Goal: Navigation & Orientation: Understand site structure

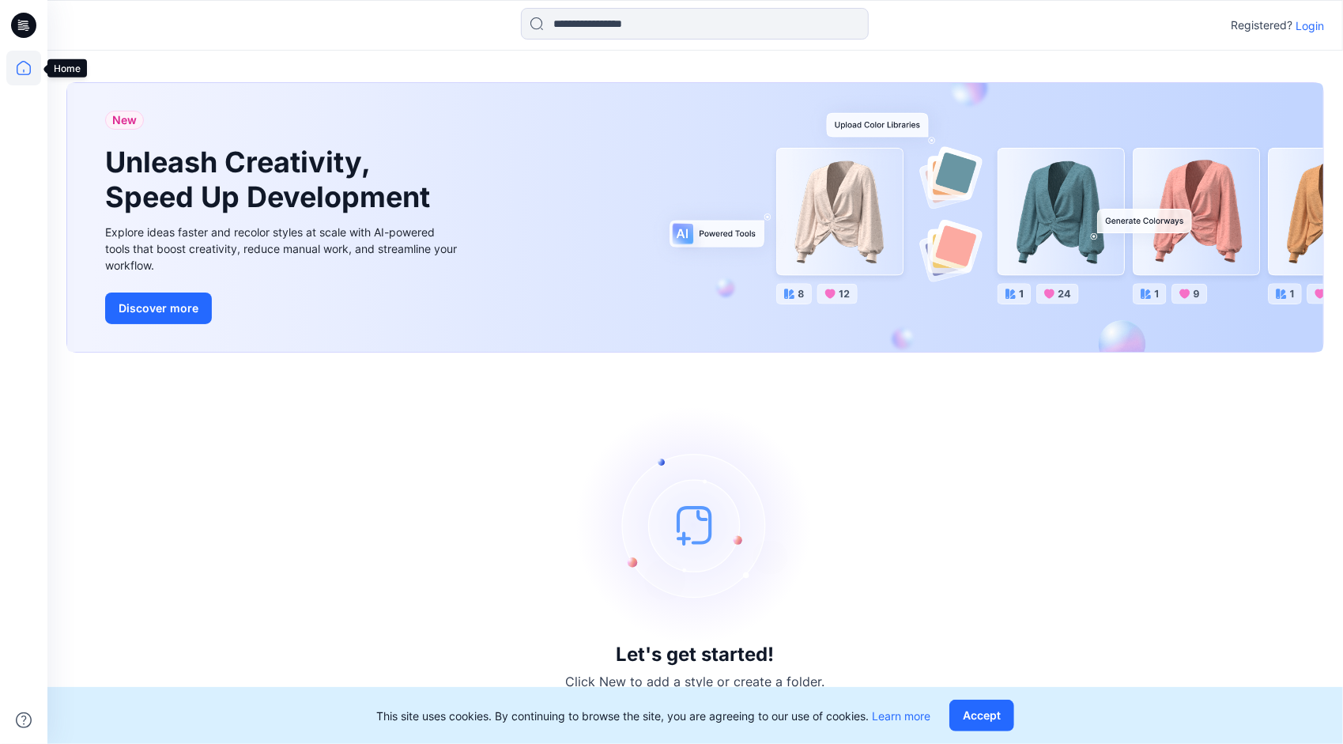
click at [19, 71] on icon at bounding box center [23, 68] width 35 height 35
click at [25, 68] on icon at bounding box center [23, 68] width 35 height 35
click at [1312, 28] on p "Login" at bounding box center [1309, 25] width 28 height 17
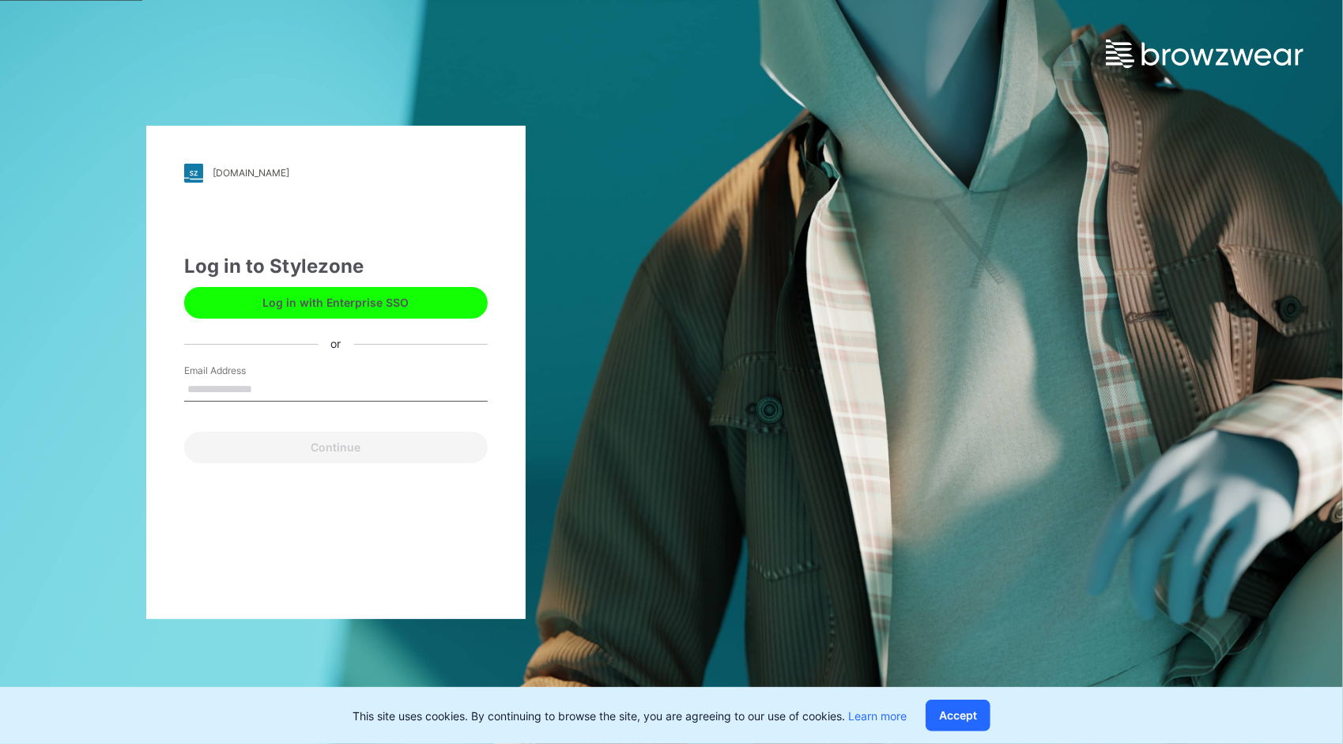
click at [303, 317] on button "Log in with Enterprise SSO" at bounding box center [335, 303] width 303 height 32
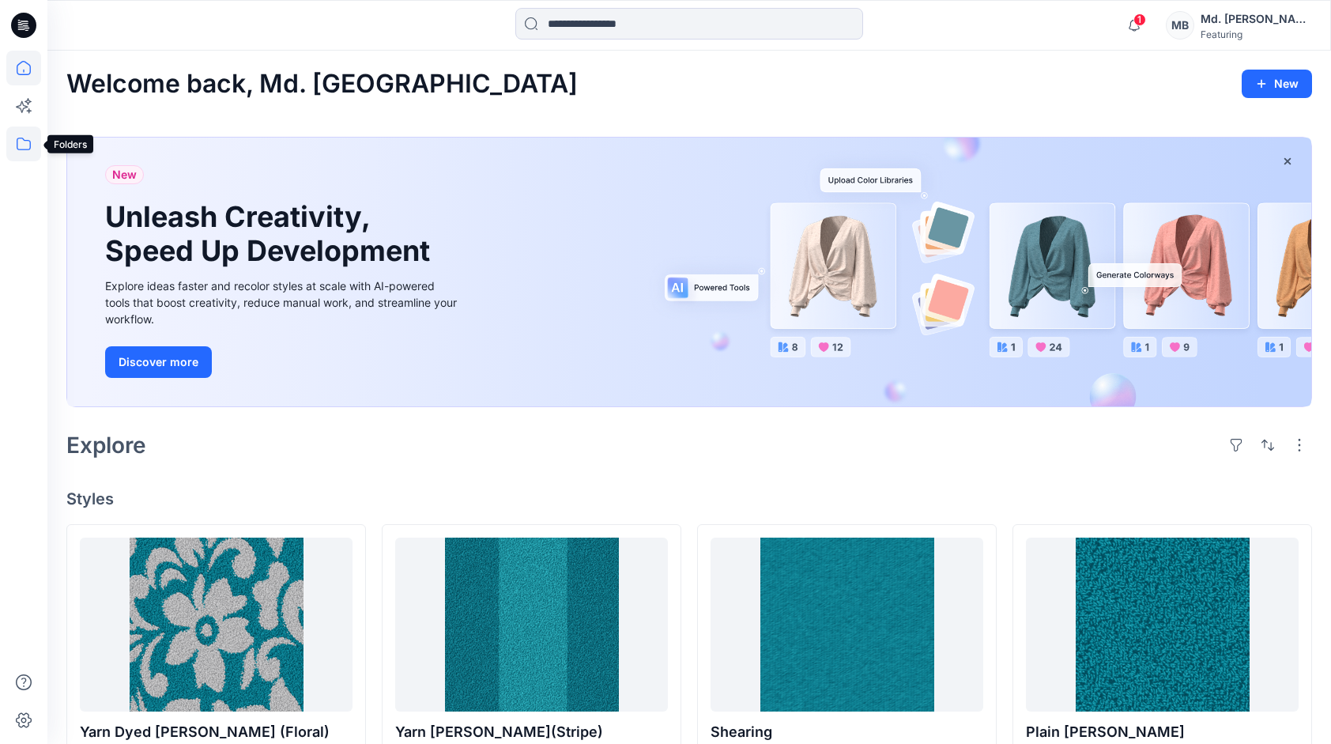
click at [27, 148] on icon at bounding box center [23, 143] width 35 height 35
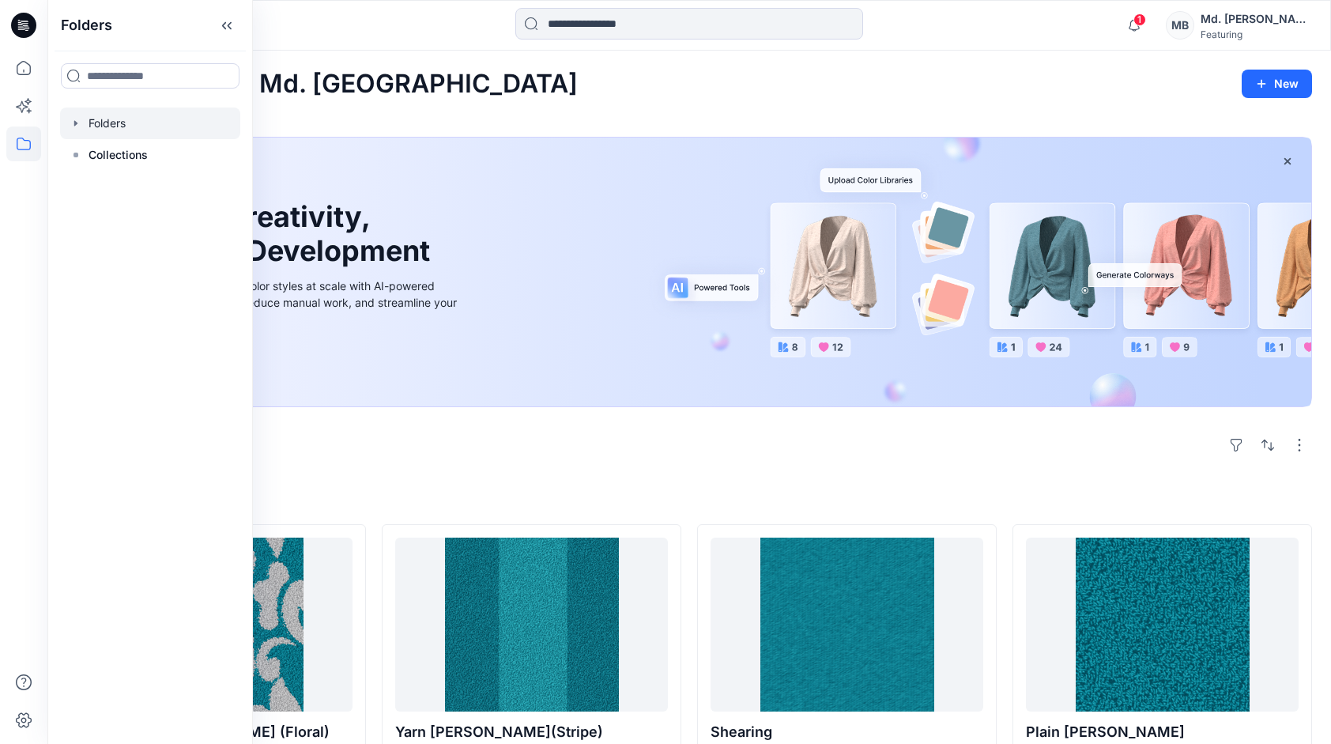
click at [77, 125] on icon "button" at bounding box center [76, 123] width 13 height 13
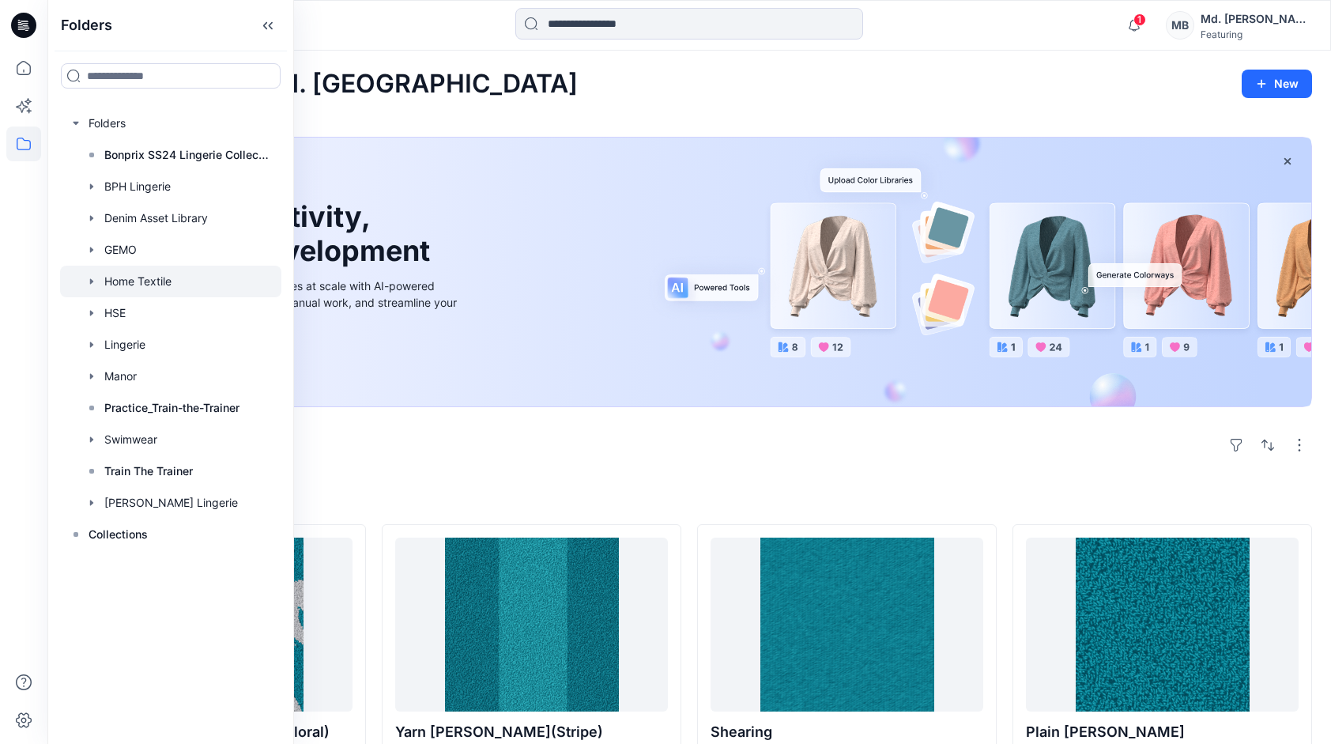
click at [145, 288] on div at bounding box center [170, 282] width 221 height 32
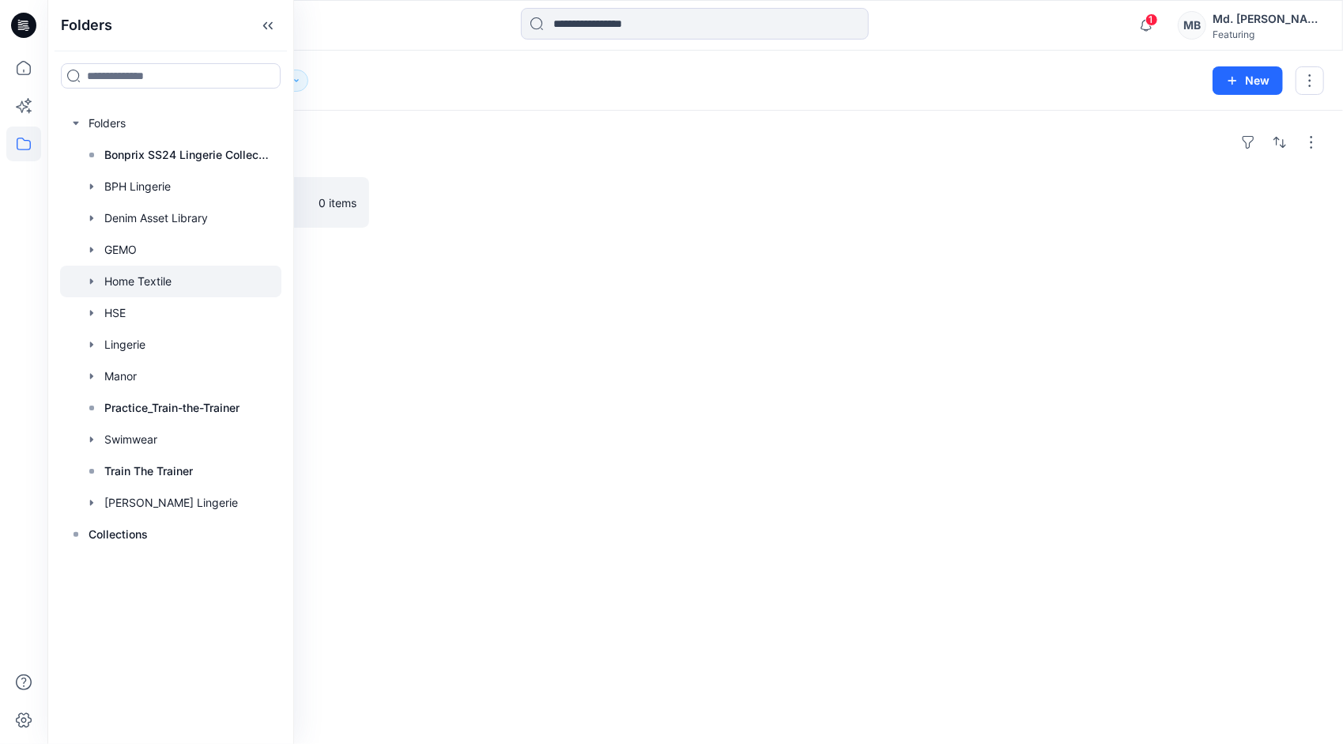
click at [705, 525] on div "Folders Towels 0 items" at bounding box center [694, 427] width 1295 height 633
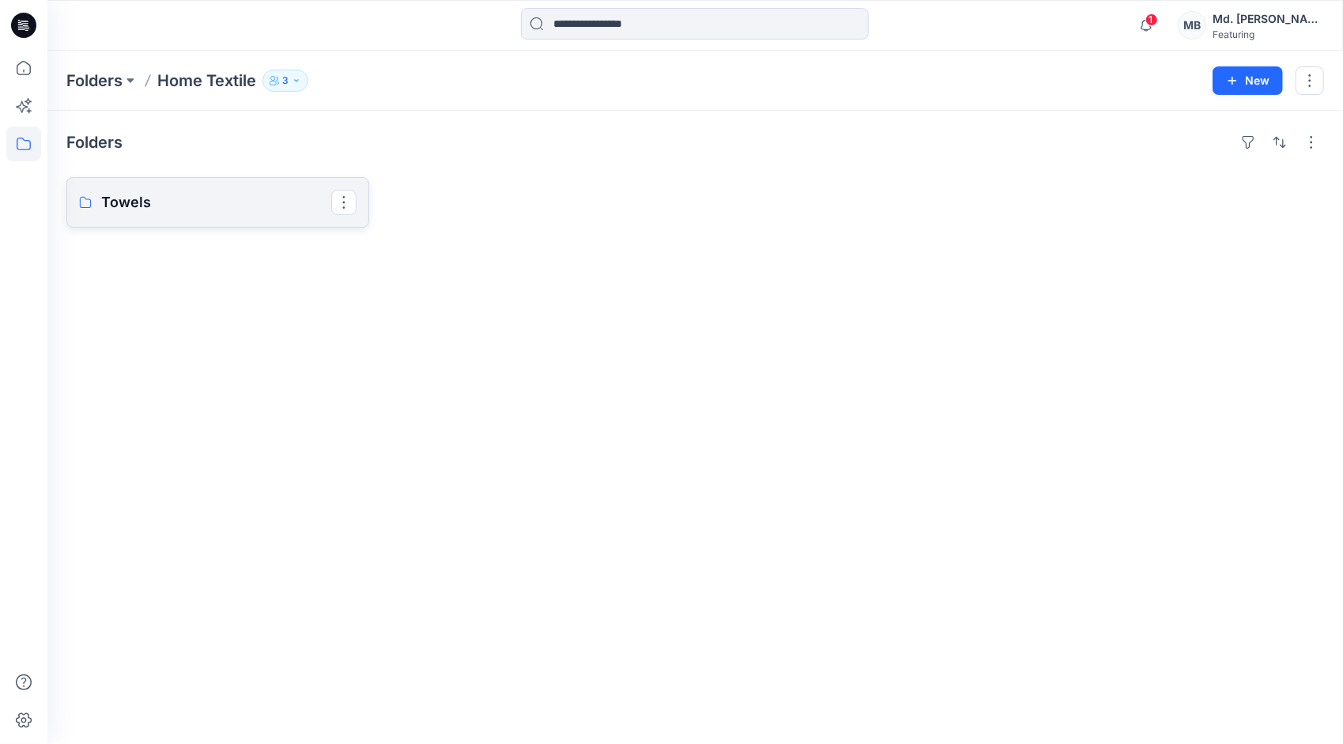
click at [229, 213] on link "Towels" at bounding box center [217, 202] width 303 height 51
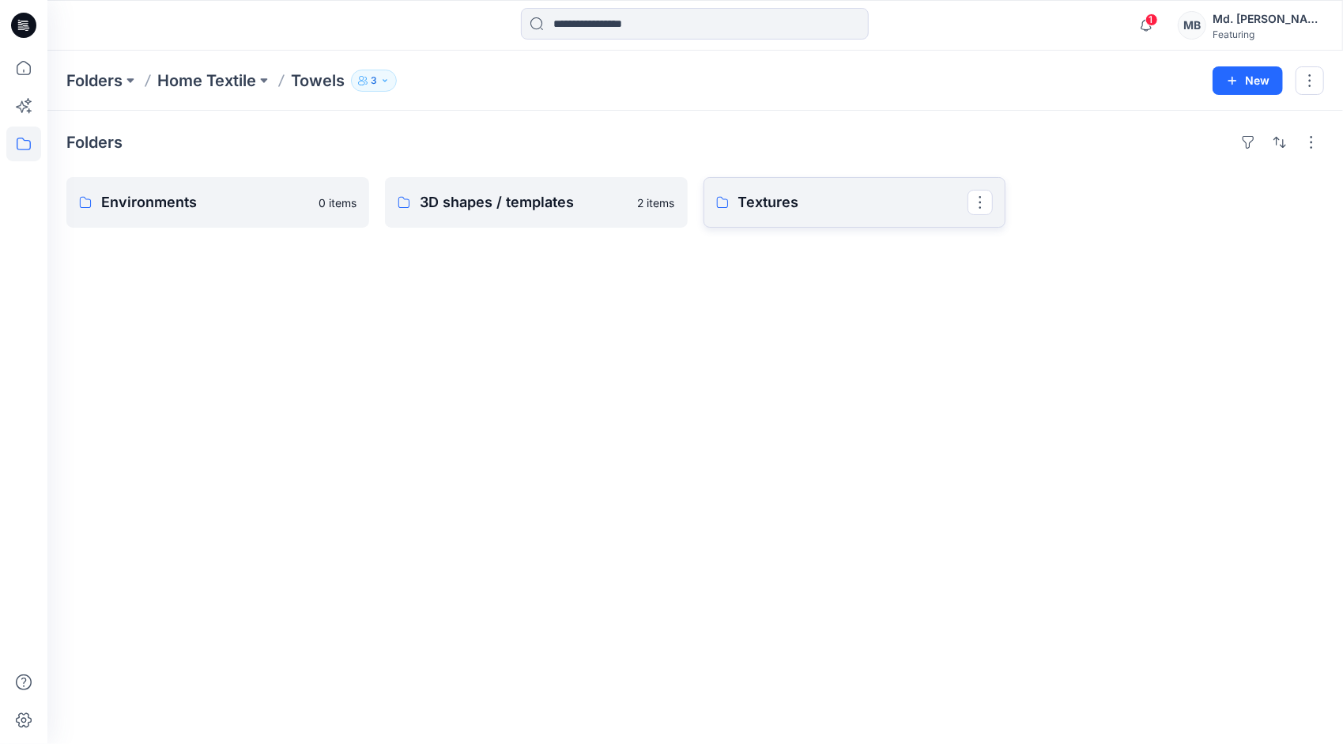
click at [779, 206] on p "Textures" at bounding box center [853, 202] width 230 height 22
click at [794, 207] on p "Main material" at bounding box center [853, 202] width 230 height 22
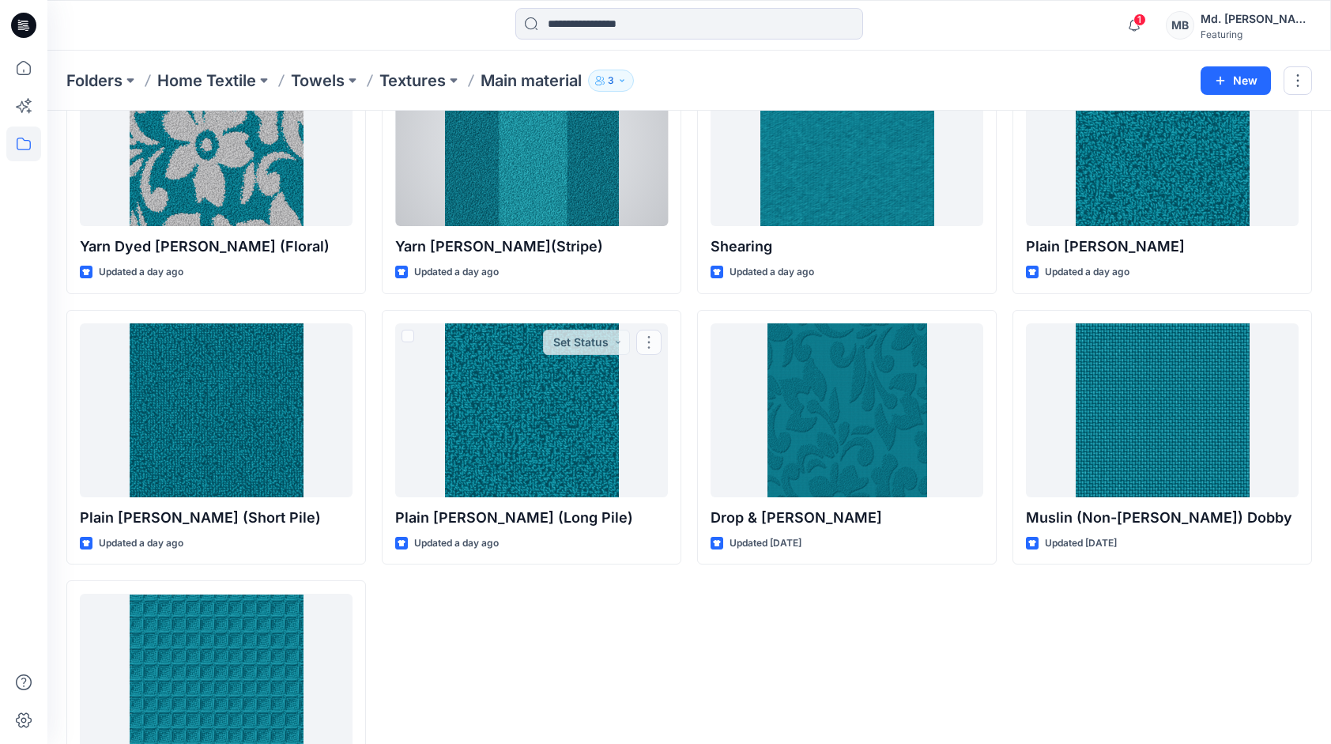
scroll to position [158, 0]
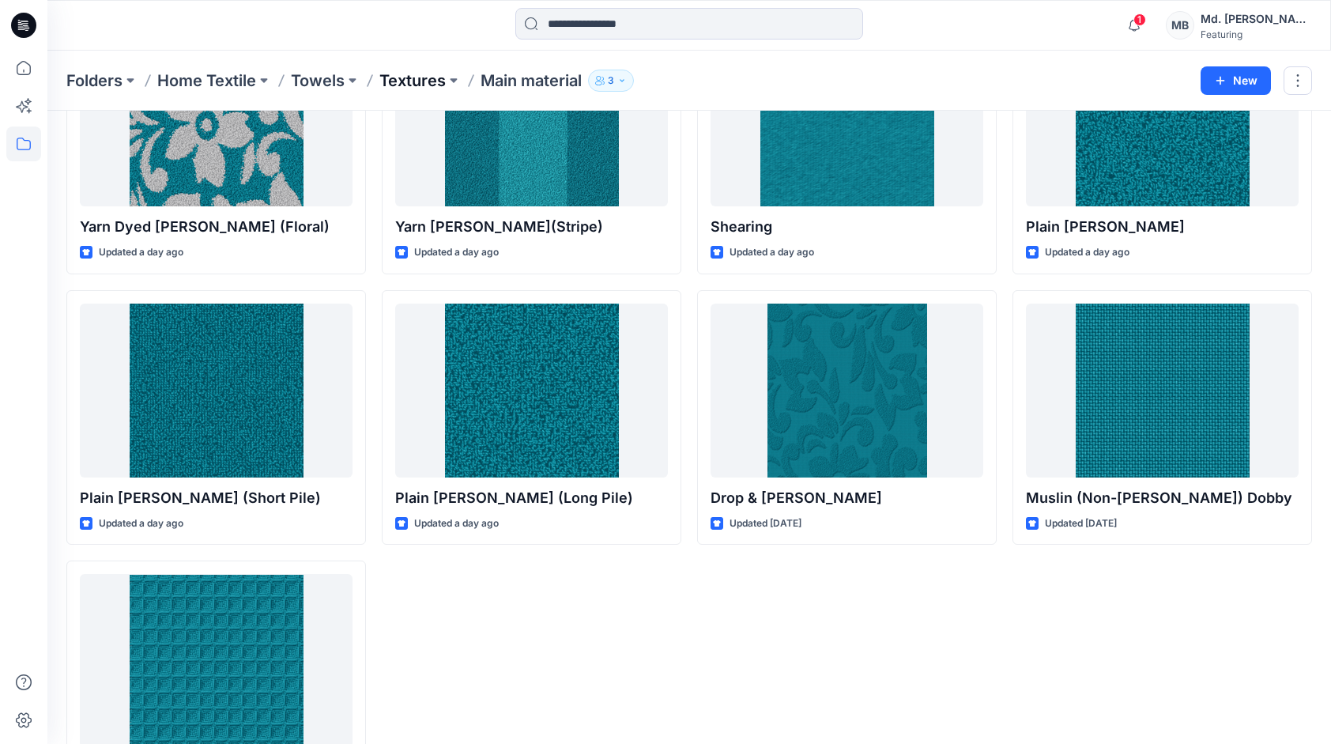
click at [422, 82] on p "Textures" at bounding box center [412, 81] width 66 height 22
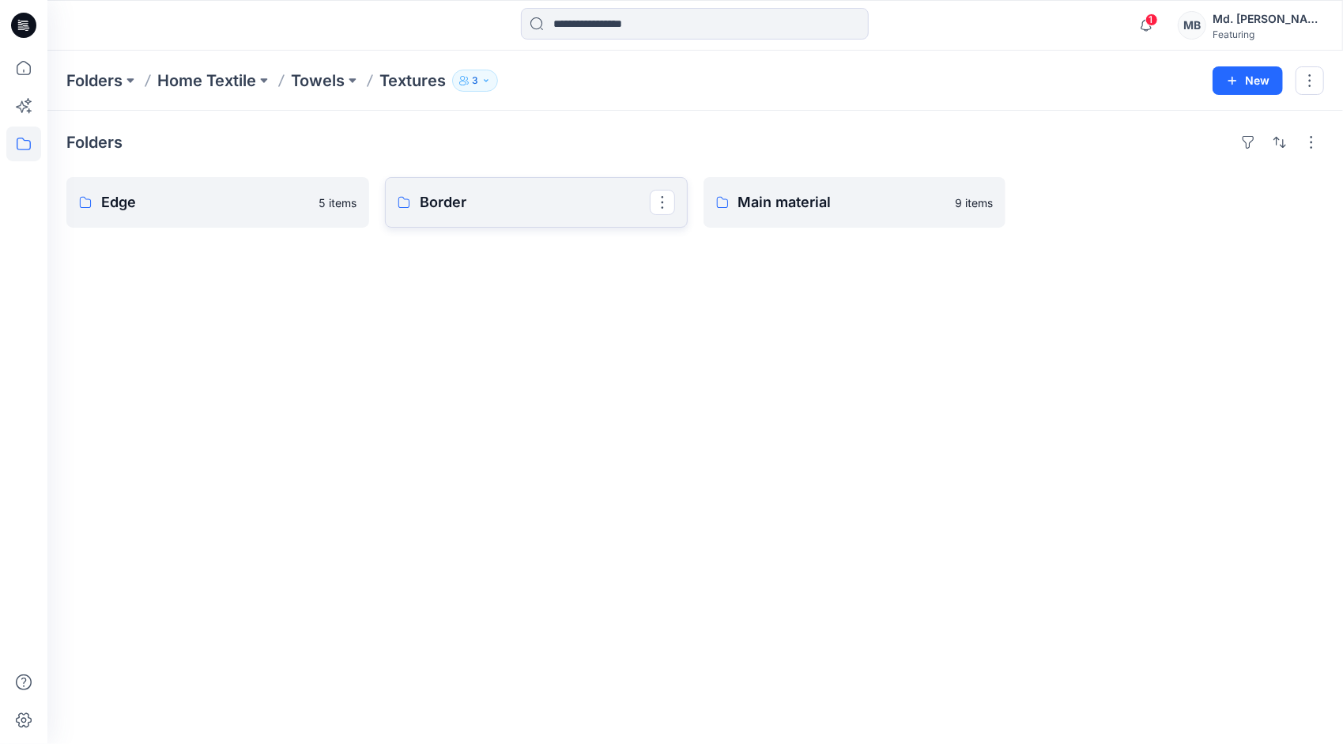
click at [518, 206] on p "Border" at bounding box center [535, 202] width 230 height 22
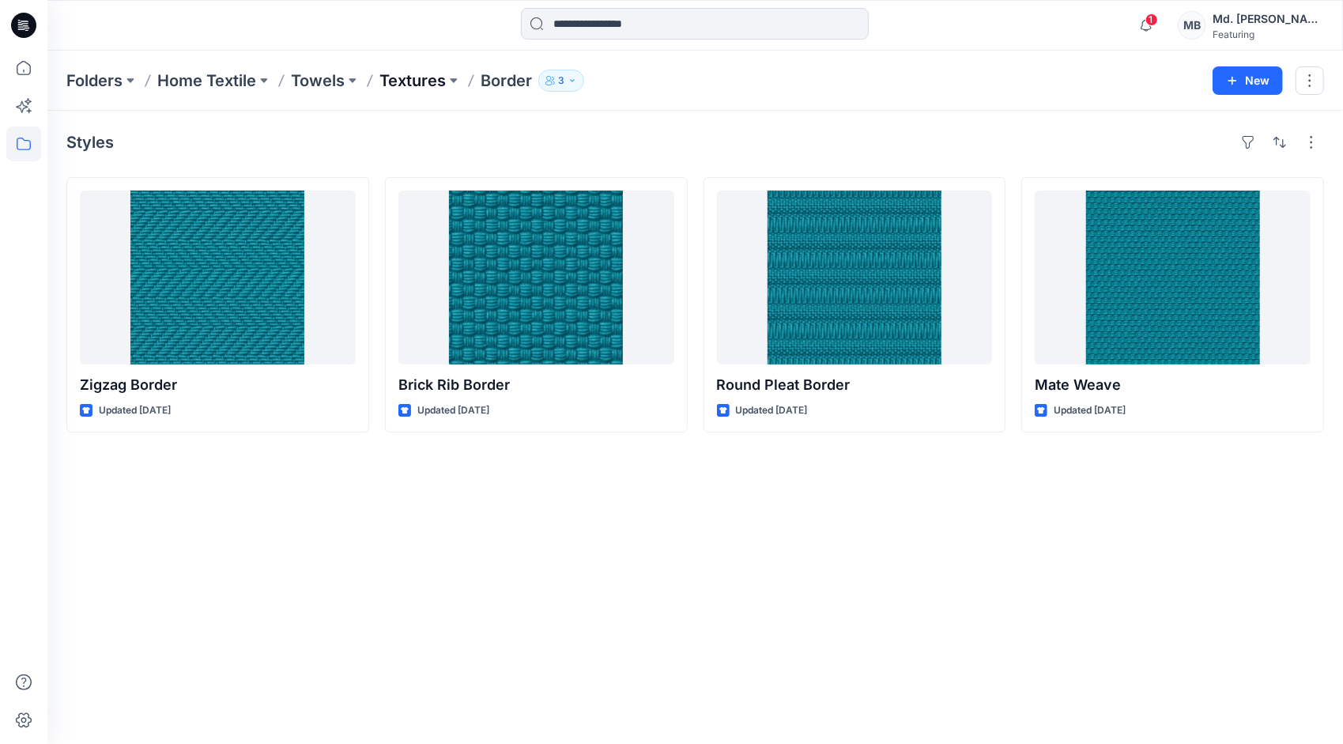
click at [428, 81] on p "Textures" at bounding box center [412, 81] width 66 height 22
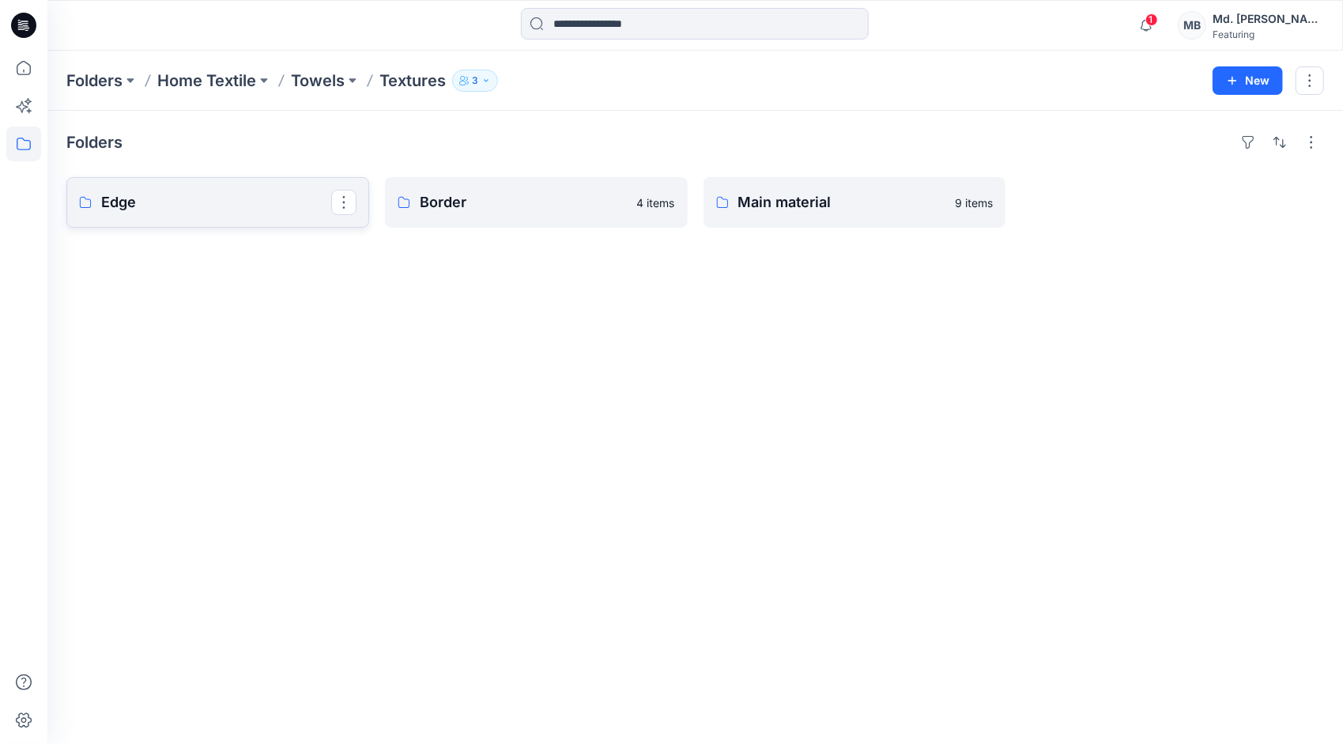
click at [209, 210] on p "Edge" at bounding box center [216, 202] width 230 height 22
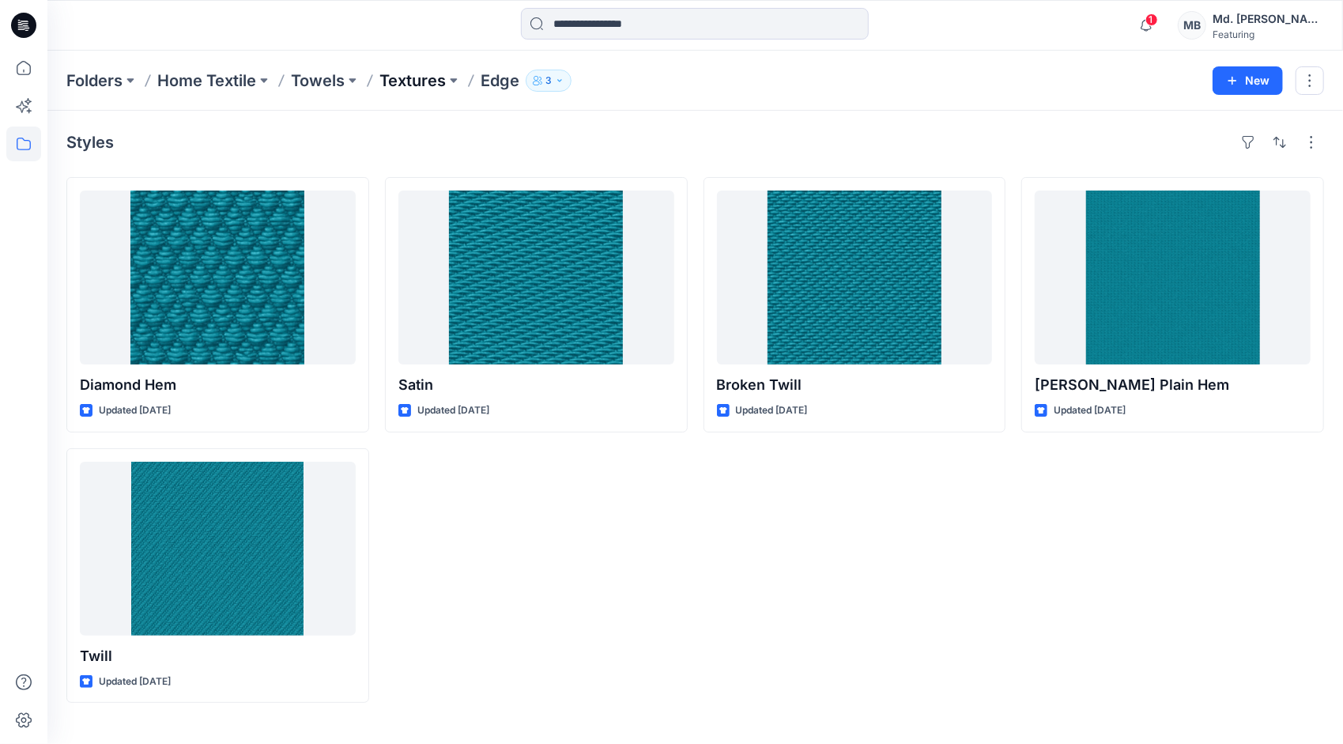
click at [426, 82] on p "Textures" at bounding box center [412, 81] width 66 height 22
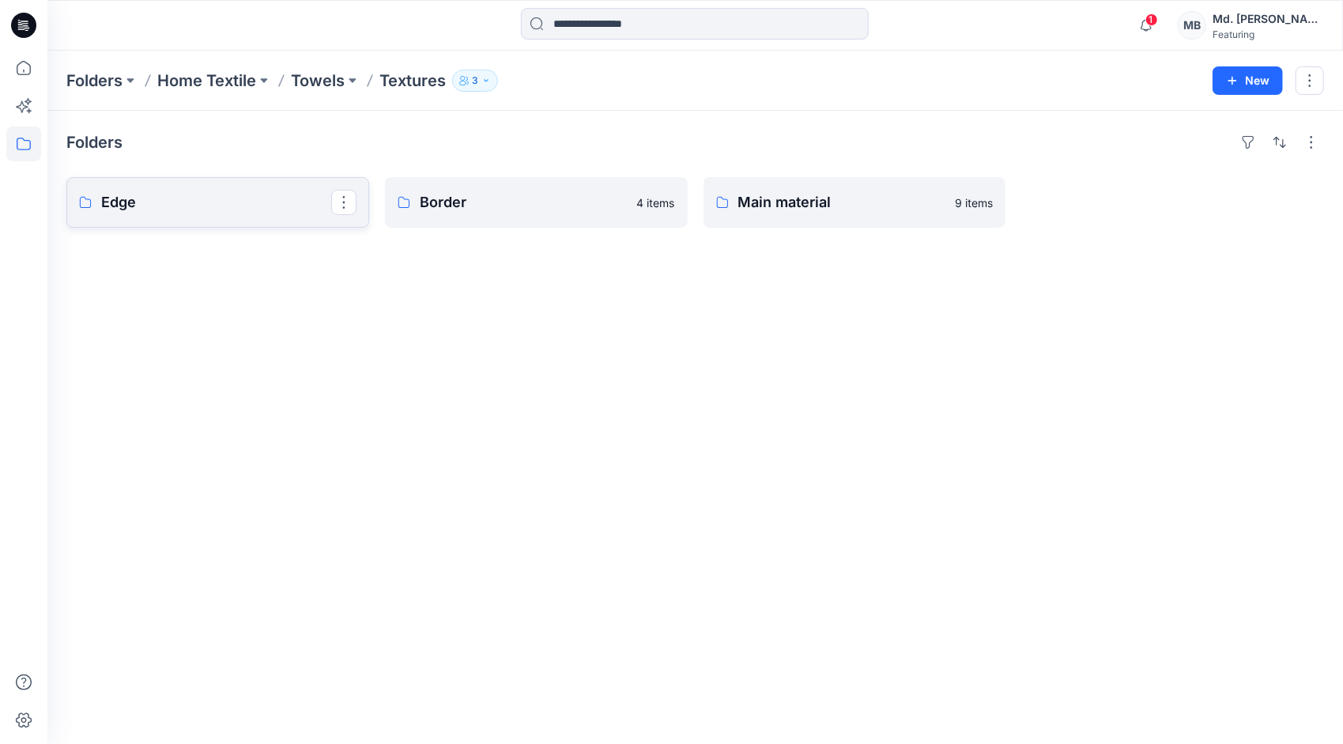
click at [237, 210] on p "Edge" at bounding box center [216, 202] width 230 height 22
click at [571, 201] on p "Border" at bounding box center [535, 202] width 230 height 22
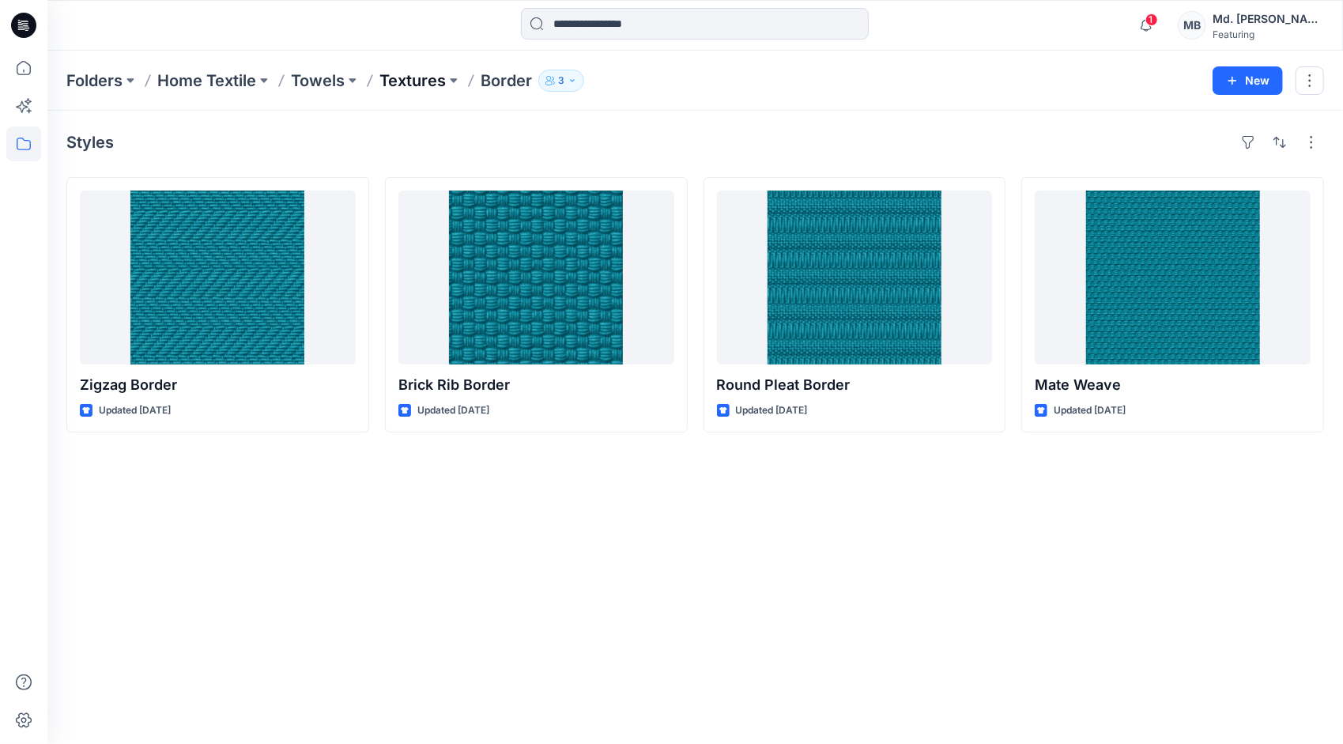
click at [411, 86] on p "Textures" at bounding box center [412, 81] width 66 height 22
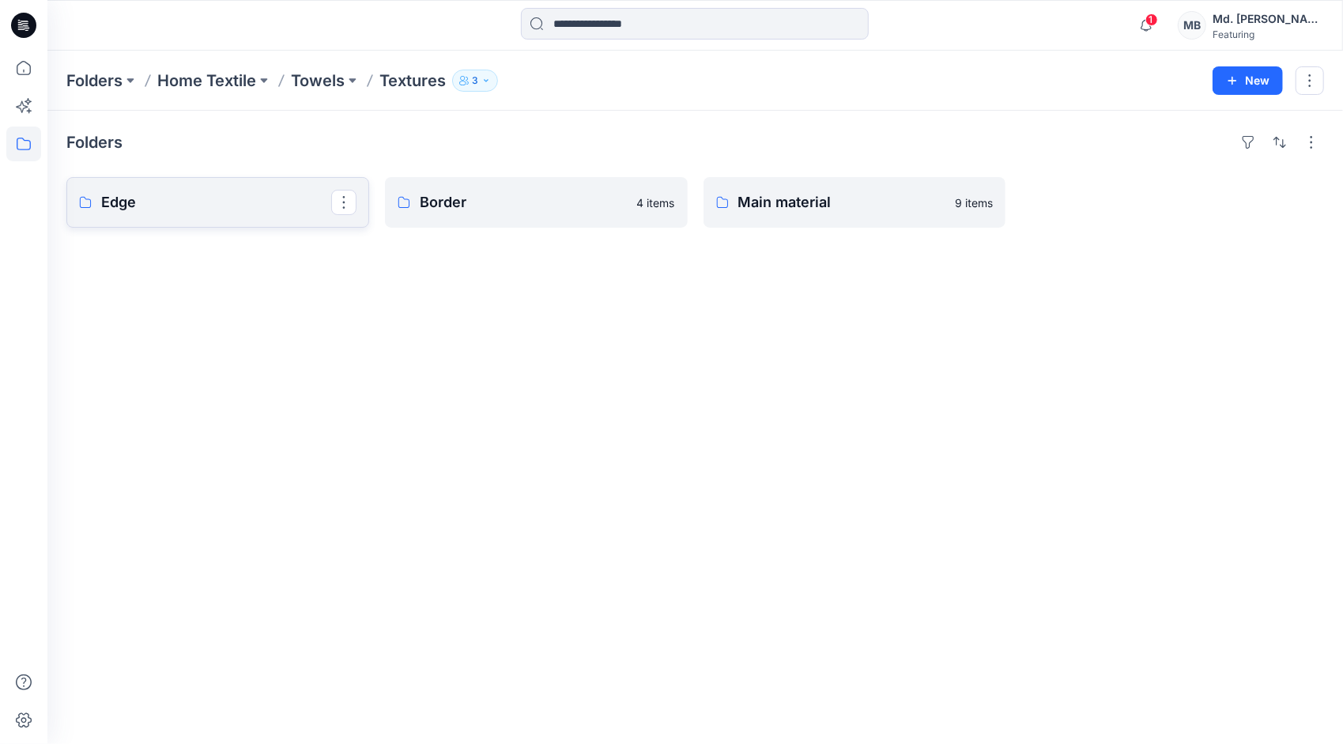
click at [269, 208] on p "Edge" at bounding box center [216, 202] width 230 height 22
click at [1068, 477] on div "Folders Edge 5 items Border 4 items Main material 9 items" at bounding box center [694, 427] width 1295 height 633
click at [898, 399] on div "Folders Edge 5 items Border 4 items Main material 9 items" at bounding box center [694, 427] width 1295 height 633
drag, startPoint x: 1044, startPoint y: 305, endPoint x: 281, endPoint y: 254, distance: 764.3
click at [281, 254] on div "Folders Edge 5 items Border 4 items Main material 9 items" at bounding box center [694, 427] width 1295 height 633
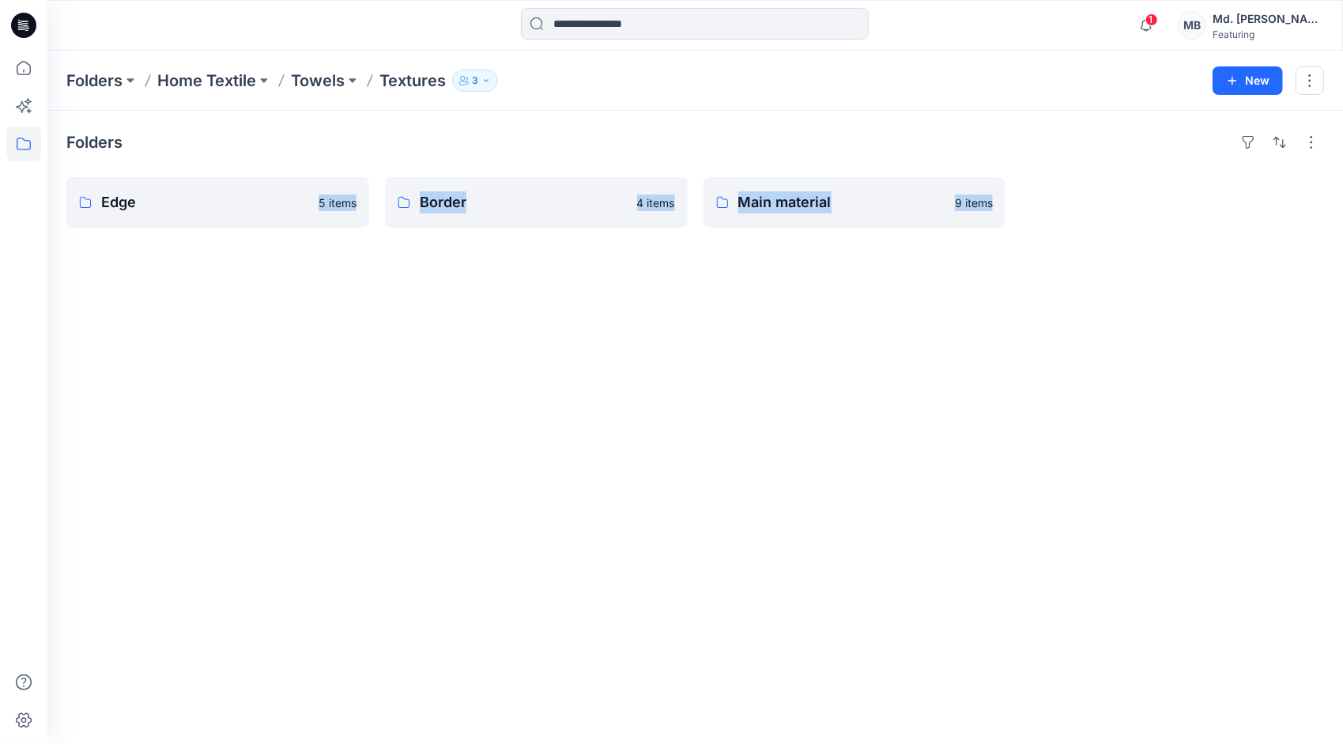
drag, startPoint x: 281, startPoint y: 254, endPoint x: 359, endPoint y: 306, distance: 92.9
click at [359, 306] on div "Folders Edge 5 items Border 4 items Main material 9 items" at bounding box center [694, 427] width 1295 height 633
click at [515, 319] on div "Folders Edge 5 items Border 4 items Main material 9 items" at bounding box center [694, 427] width 1295 height 633
